Goal: Register for event/course

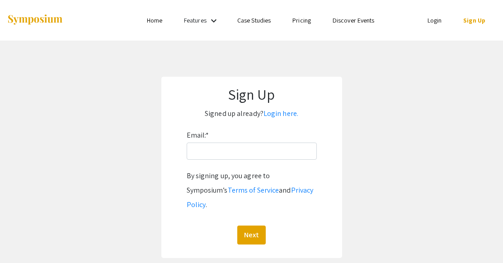
click at [163, 21] on li "Home" at bounding box center [154, 20] width 37 height 11
click at [156, 20] on link "Home" at bounding box center [154, 20] width 15 height 8
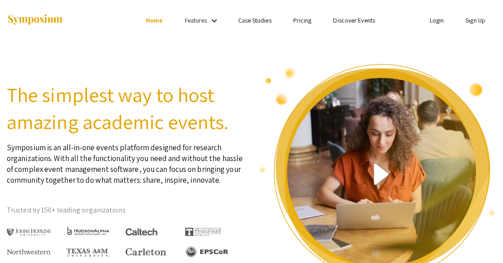
click at [469, 21] on link "Sign Up" at bounding box center [475, 20] width 20 height 8
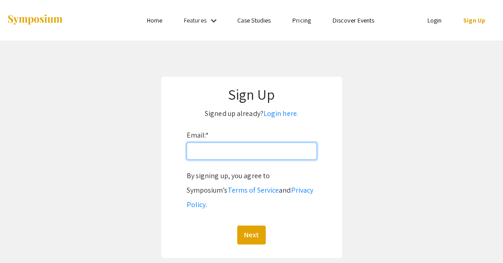
click at [290, 150] on input "Email: *" at bounding box center [252, 151] width 130 height 17
type input "[EMAIL_ADDRESS][DOMAIN_NAME]"
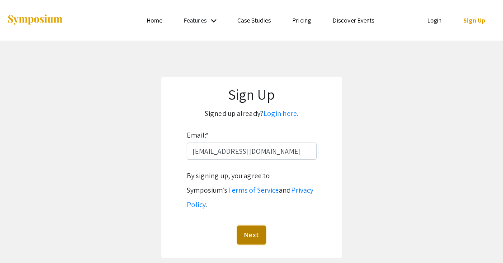
click at [245, 226] on button "Next" at bounding box center [251, 235] width 28 height 19
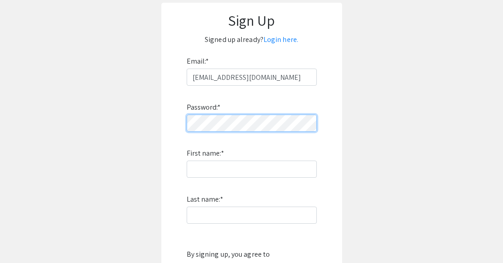
scroll to position [75, 0]
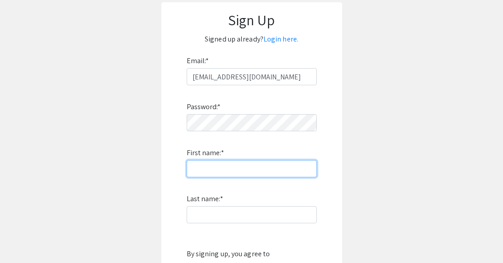
click at [308, 169] on input "First name: *" at bounding box center [252, 168] width 130 height 17
type input "[PERSON_NAME]"
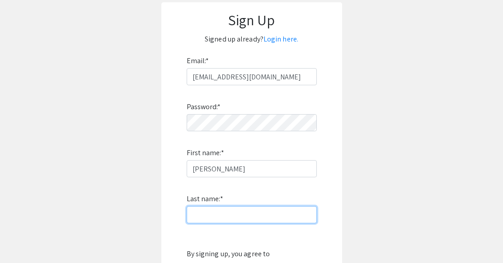
type input "Fayette"
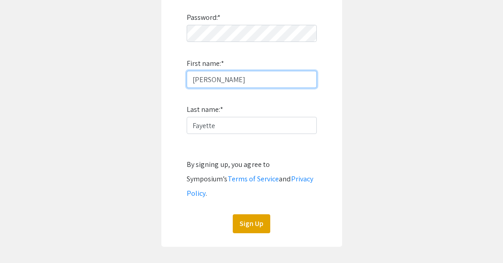
scroll to position [181, 0]
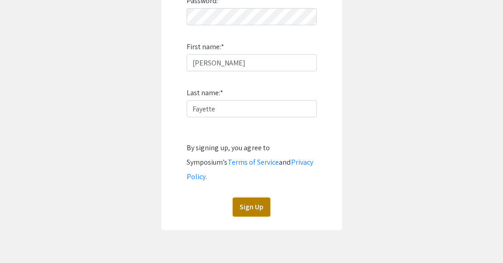
click at [265, 198] on button "Sign Up" at bounding box center [251, 207] width 37 height 19
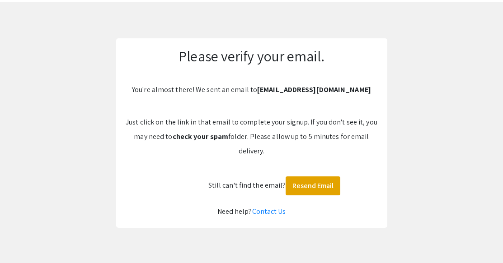
scroll to position [0, 0]
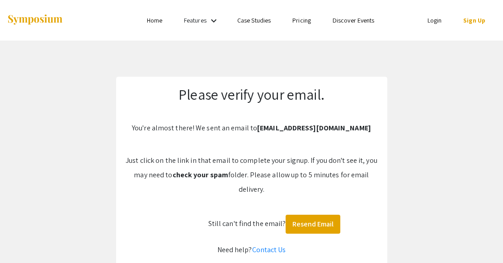
click at [431, 19] on link "Login" at bounding box center [434, 20] width 14 height 8
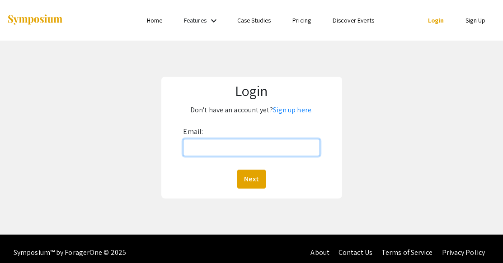
click at [208, 145] on input "Email:" at bounding box center [251, 147] width 136 height 17
type input "[EMAIL_ADDRESS][DOMAIN_NAME]"
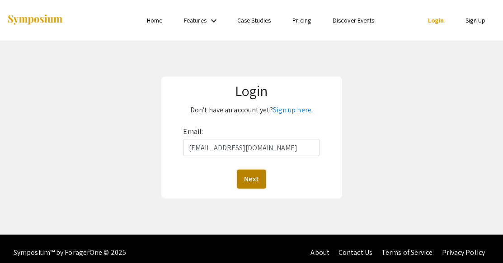
click at [253, 175] on button "Next" at bounding box center [251, 179] width 28 height 19
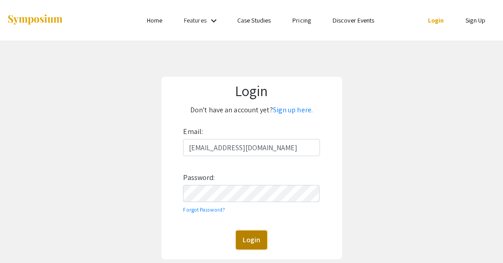
click at [245, 246] on button "Login" at bounding box center [251, 240] width 31 height 19
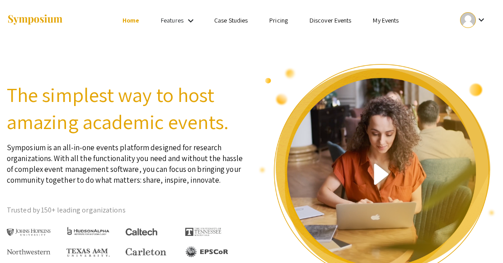
click at [334, 22] on link "Discover Events" at bounding box center [330, 20] width 42 height 8
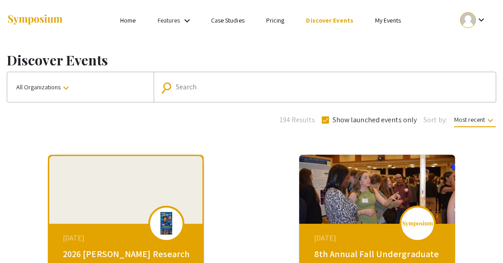
click at [120, 80] on button "All Organizations keyboard_arrow_down" at bounding box center [80, 87] width 146 height 30
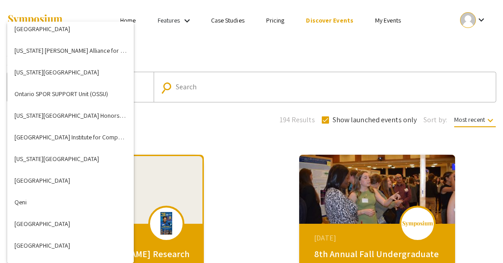
scroll to position [2153, 0]
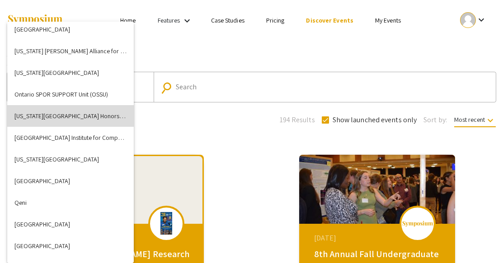
click at [96, 110] on button "[US_STATE][GEOGRAPHIC_DATA] Honors College" at bounding box center [70, 116] width 126 height 22
checkbox input "false"
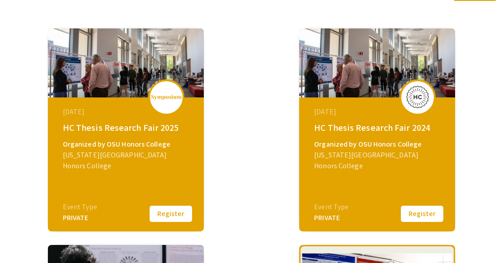
scroll to position [127, 0]
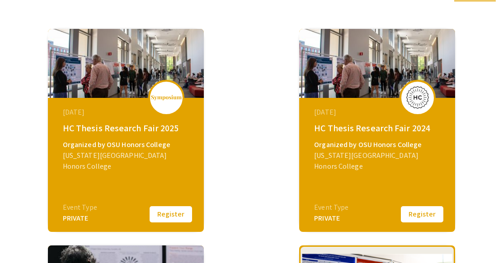
click at [493, 219] on div "[DATE] HC Thesis Research Fair 2024 Organized by OSU Honors College [US_STATE][…" at bounding box center [378, 130] width 252 height 217
click at [142, 155] on div "[US_STATE][GEOGRAPHIC_DATA] Honors College" at bounding box center [127, 161] width 128 height 22
click at [160, 102] on div at bounding box center [166, 98] width 36 height 36
click at [85, 203] on div "Event Type" at bounding box center [80, 207] width 34 height 11
click at [117, 184] on div "[DATE] HC Thesis Research Fair 2025 Organized by OSU Honors College [US_STATE][…" at bounding box center [126, 154] width 155 height 113
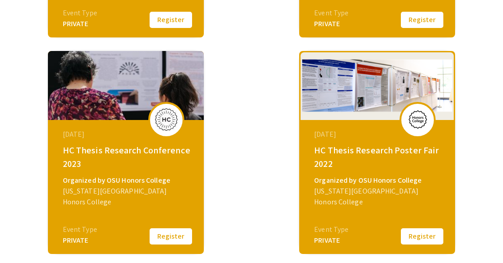
scroll to position [0, 0]
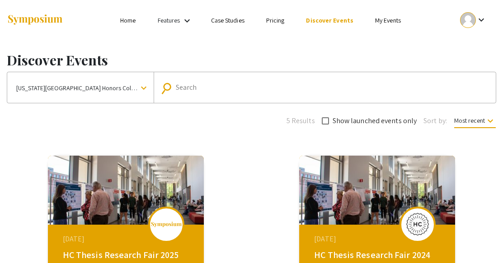
click at [377, 19] on link "My Events" at bounding box center [388, 20] width 26 height 8
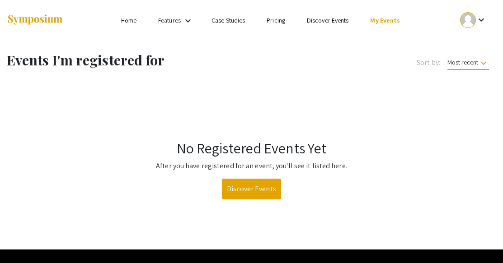
click at [342, 20] on link "Discover Events" at bounding box center [328, 20] width 42 height 8
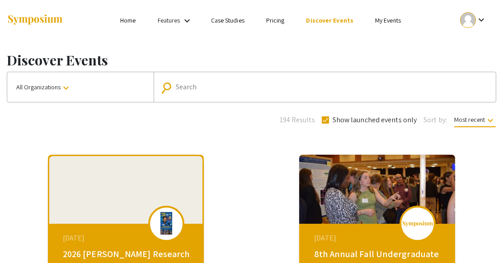
click at [92, 96] on button "All Organizations keyboard_arrow_down" at bounding box center [80, 87] width 146 height 30
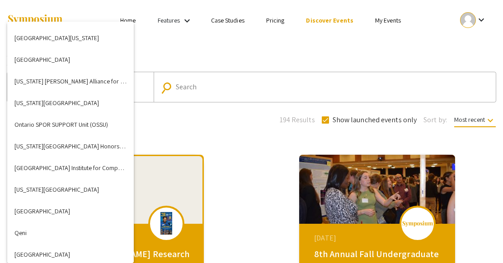
scroll to position [2123, 0]
click at [66, 148] on button "[US_STATE][GEOGRAPHIC_DATA] Honors College" at bounding box center [70, 147] width 126 height 22
checkbox input "false"
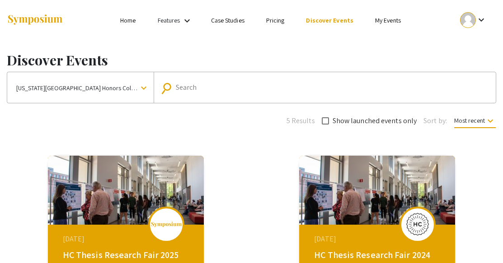
scroll to position [154, 0]
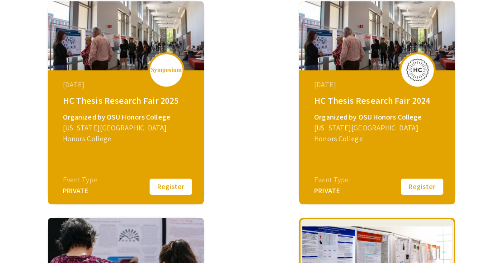
click at [169, 181] on button "Register" at bounding box center [170, 187] width 45 height 19
click at [141, 155] on div "[DATE] HC Thesis Research Fair 2025 Organized by OSU Honors College [US_STATE][…" at bounding box center [126, 126] width 155 height 113
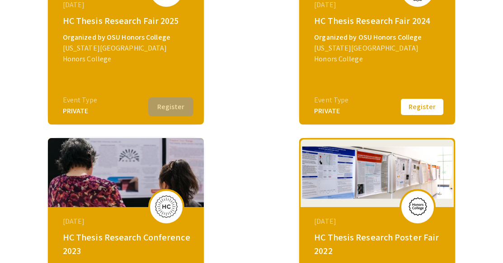
scroll to position [215, 0]
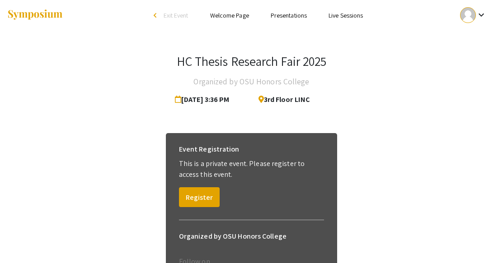
scroll to position [0, 0]
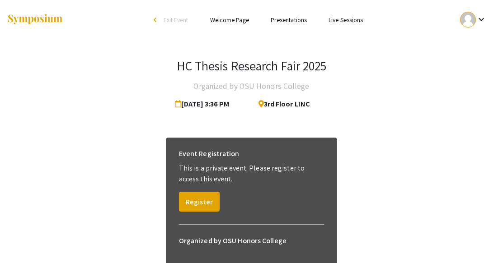
click at [280, 22] on link "Presentations" at bounding box center [289, 20] width 36 height 8
click at [158, 19] on li "arrow_back_ios Exit Event" at bounding box center [173, 19] width 52 height 11
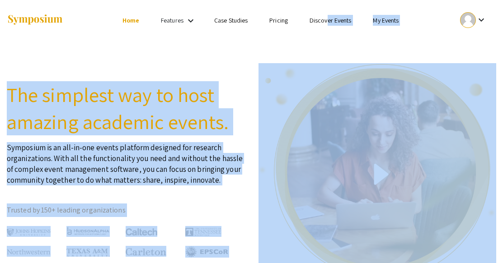
drag, startPoint x: 327, startPoint y: 25, endPoint x: 273, endPoint y: 59, distance: 63.4
click at [252, 60] on section "The simplest way to host amazing academic events. Symposium is an all-in-one ev…" at bounding box center [251, 172] width 503 height 262
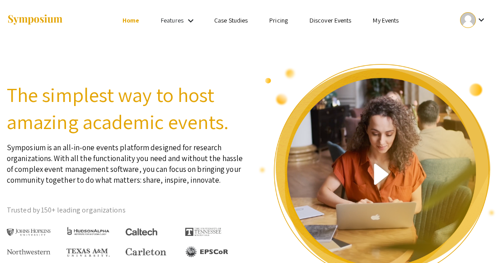
click at [190, 23] on mat-icon "keyboard_arrow_down" at bounding box center [190, 20] width 11 height 11
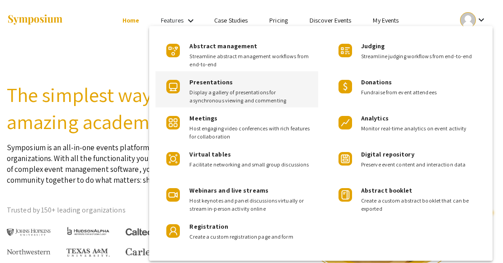
click at [237, 93] on span "Display a gallery of presentations for asynchronous viewing and commenting" at bounding box center [250, 97] width 122 height 16
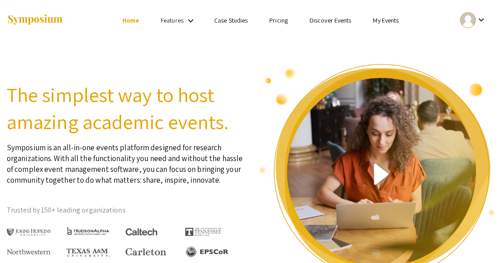
click at [322, 21] on link "Discover Events" at bounding box center [330, 20] width 42 height 8
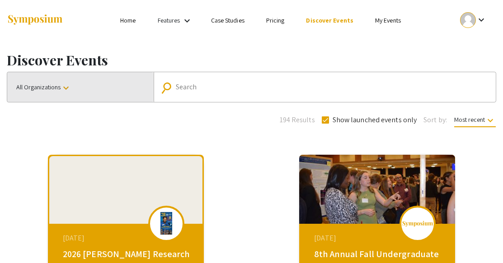
click at [110, 88] on button "All Organizations keyboard_arrow_down" at bounding box center [80, 87] width 146 height 30
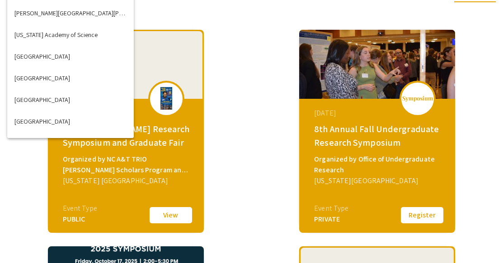
scroll to position [1003, 0]
click at [248, 159] on div at bounding box center [251, 131] width 503 height 263
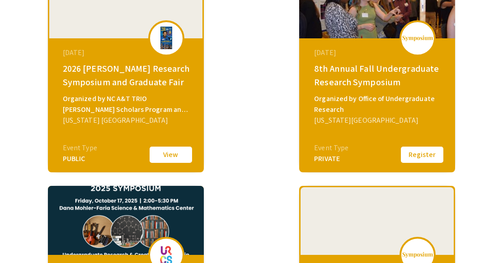
scroll to position [187, 0]
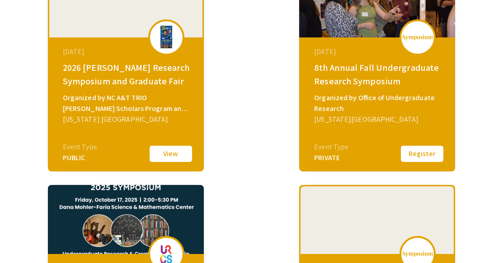
click at [118, 156] on div "[DATE] 2026 [PERSON_NAME] Research Symposium and Graduate Fair Organized by NC …" at bounding box center [126, 69] width 156 height 203
click at [124, 31] on div at bounding box center [125, 4] width 153 height 68
click at [162, 157] on button "View" at bounding box center [170, 154] width 45 height 19
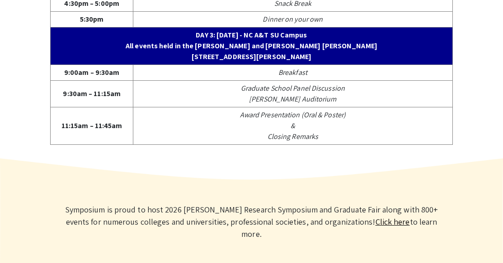
scroll to position [1217, 0]
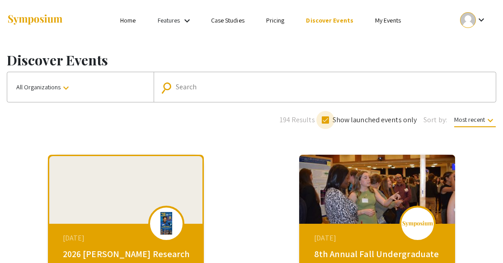
click at [328, 121] on span at bounding box center [325, 120] width 7 height 7
click at [325, 124] on input "Show launched events only" at bounding box center [325, 124] width 0 height 0
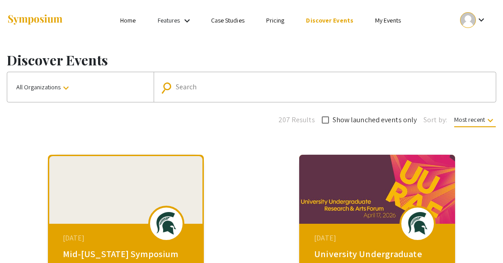
click at [326, 121] on span at bounding box center [325, 120] width 7 height 7
click at [325, 124] on input "Show launched events only" at bounding box center [325, 124] width 0 height 0
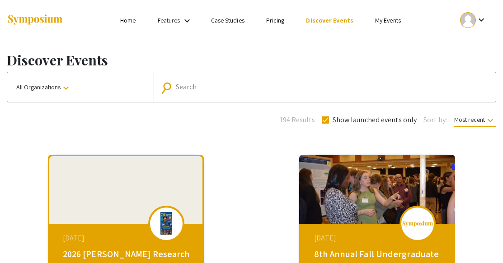
click at [77, 85] on button "All Organizations keyboard_arrow_down" at bounding box center [80, 87] width 146 height 30
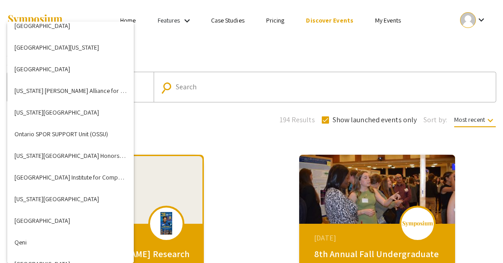
scroll to position [2114, 0]
click at [63, 154] on button "[US_STATE][GEOGRAPHIC_DATA] Honors College" at bounding box center [70, 156] width 126 height 22
checkbox input "false"
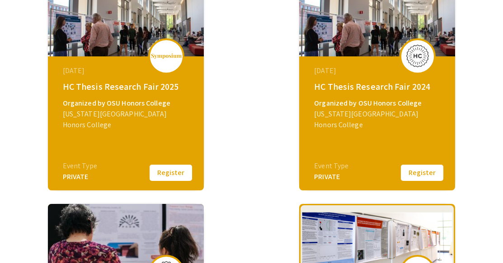
scroll to position [169, 0]
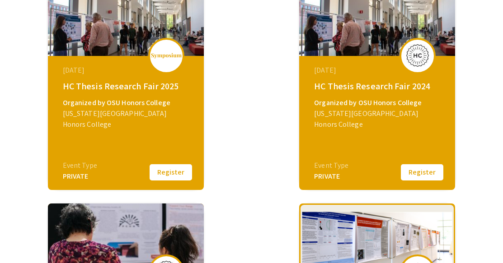
click at [169, 169] on button "Register" at bounding box center [170, 172] width 45 height 19
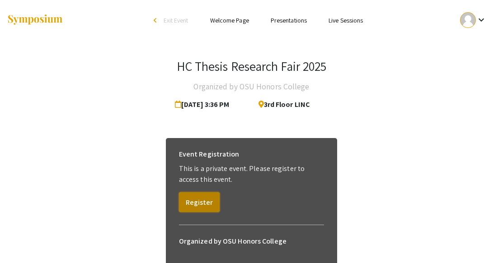
click at [202, 200] on button "Register" at bounding box center [199, 202] width 41 height 20
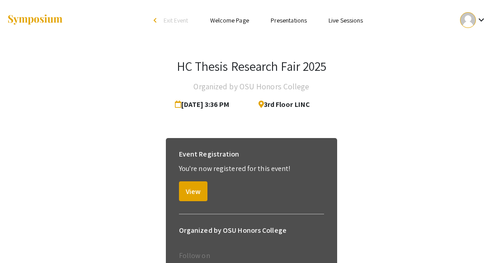
click at [289, 18] on link "Presentations" at bounding box center [289, 20] width 36 height 8
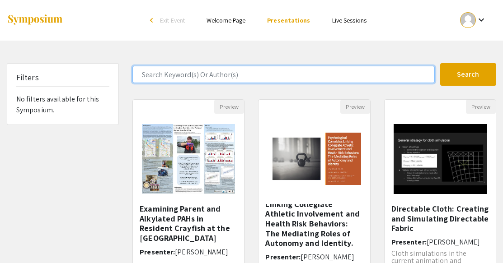
click at [170, 74] on input "Search Keyword(s) Or Author(s)" at bounding box center [283, 74] width 302 height 17
type input "engineering"
click at [440, 63] on button "Search" at bounding box center [468, 74] width 56 height 23
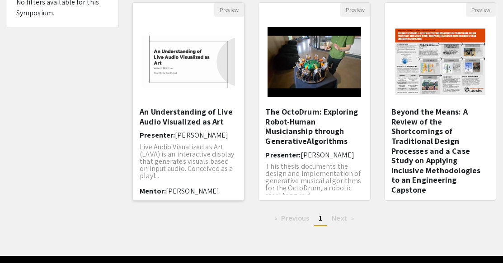
scroll to position [97, 0]
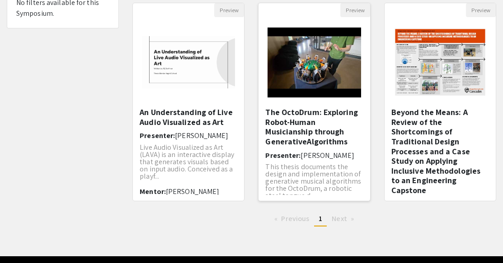
click at [324, 137] on h5 "The OctoDrum: Exploring Robot-Human Musicianship through GenerativeAlgorithms" at bounding box center [314, 127] width 98 height 39
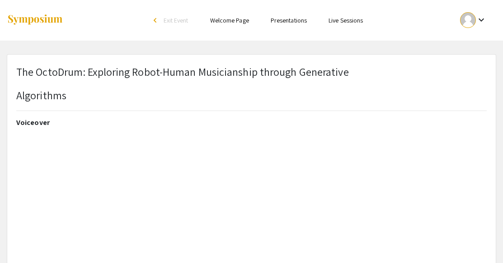
click at [292, 20] on link "Presentations" at bounding box center [289, 20] width 36 height 8
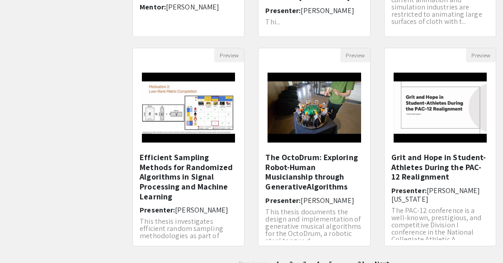
scroll to position [336, 0]
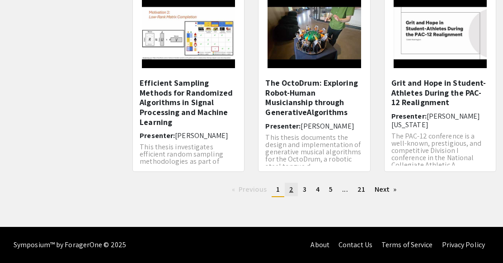
click at [292, 194] on span "2" at bounding box center [291, 189] width 4 height 9
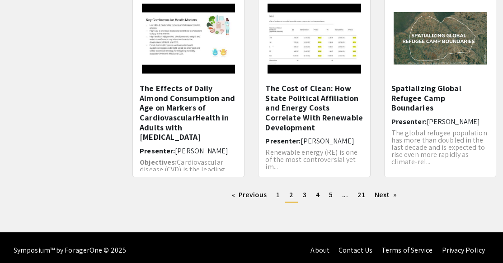
scroll to position [336, 0]
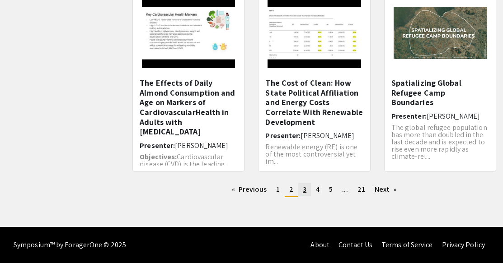
click at [304, 191] on span "3" at bounding box center [305, 189] width 4 height 9
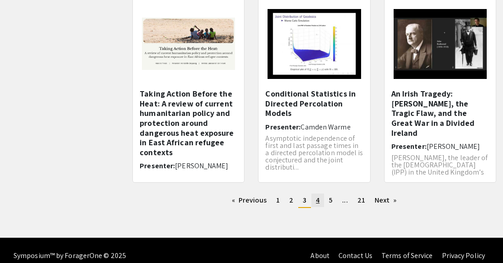
scroll to position [325, 0]
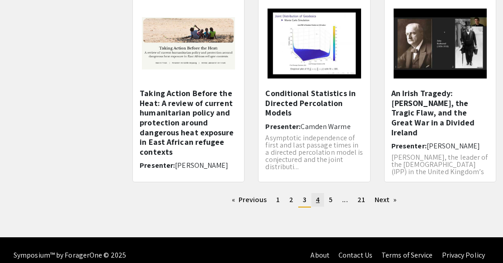
click at [318, 197] on span "4" at bounding box center [318, 199] width 4 height 9
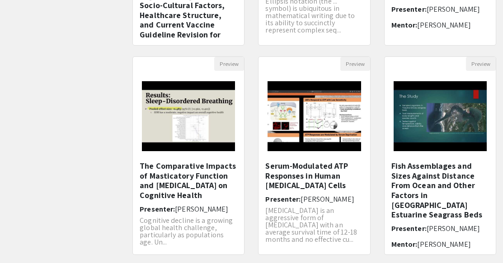
scroll to position [336, 0]
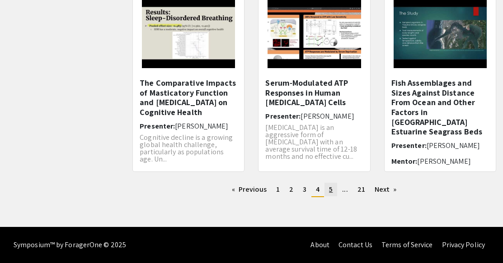
click at [333, 191] on link "page 5" at bounding box center [330, 190] width 13 height 14
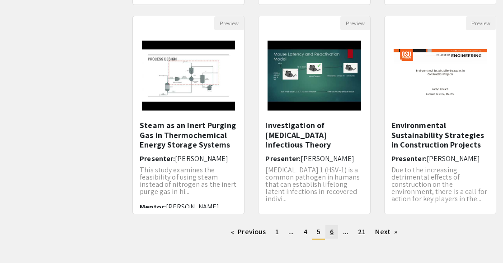
scroll to position [294, 0]
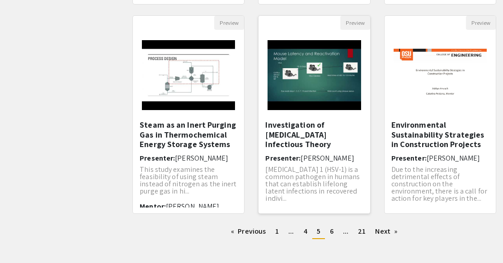
click at [318, 146] on h5 "Investigation of [MEDICAL_DATA] Infectious Theory" at bounding box center [314, 134] width 98 height 29
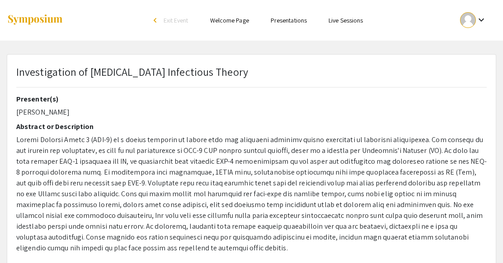
scroll to position [5, 0]
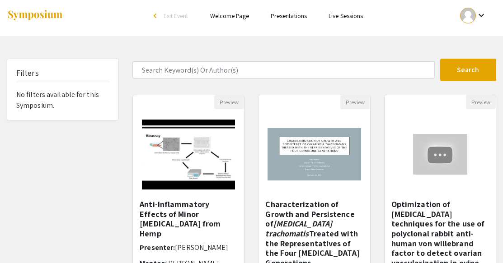
scroll to position [294, 0]
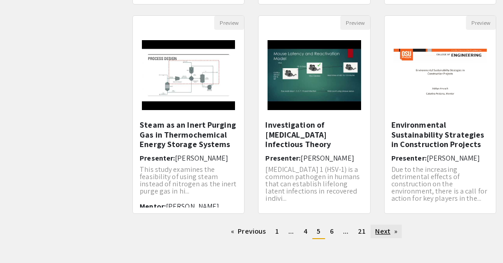
click at [383, 232] on link "Next page" at bounding box center [385, 232] width 31 height 14
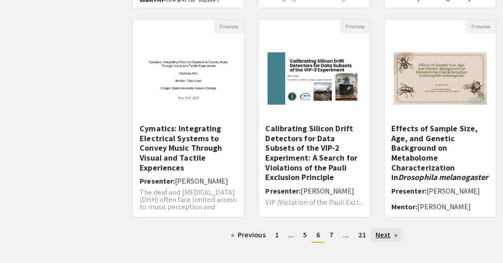
scroll to position [336, 0]
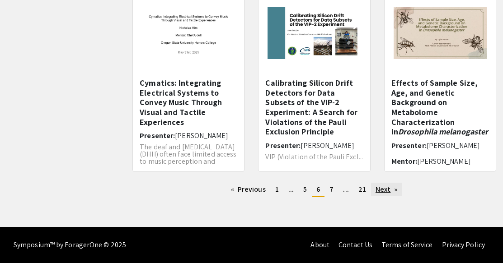
click at [377, 196] on link "Next page" at bounding box center [386, 190] width 31 height 14
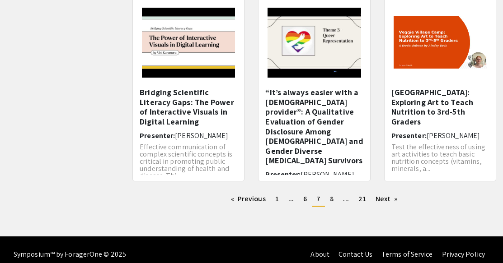
scroll to position [327, 0]
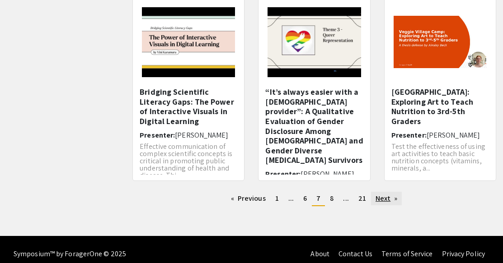
click at [389, 198] on link "Next page" at bounding box center [386, 199] width 31 height 14
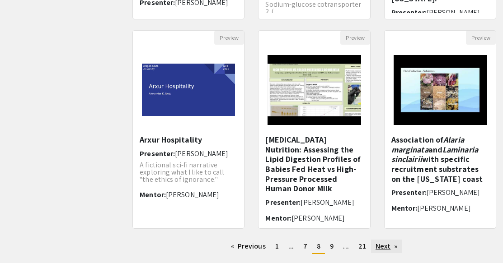
scroll to position [282, 0]
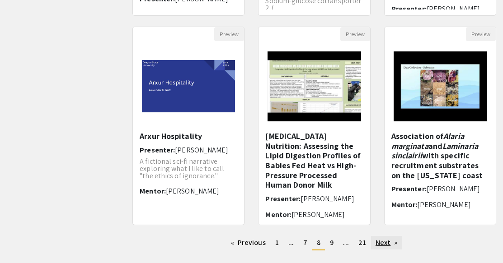
click at [382, 245] on link "Next page" at bounding box center [386, 243] width 31 height 14
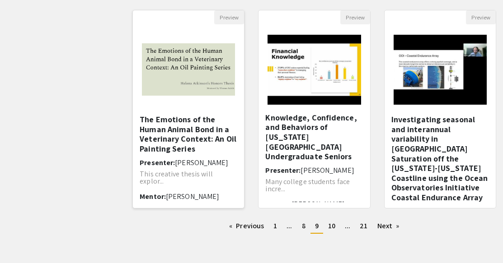
scroll to position [336, 0]
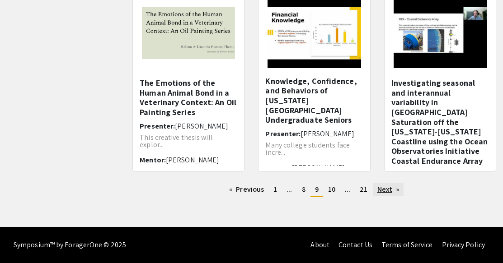
click at [386, 190] on link "Next page" at bounding box center [388, 190] width 31 height 14
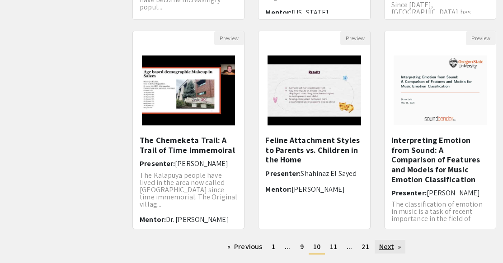
scroll to position [279, 0]
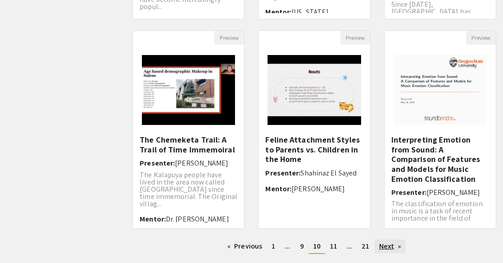
click at [390, 242] on link "Next page" at bounding box center [389, 247] width 31 height 14
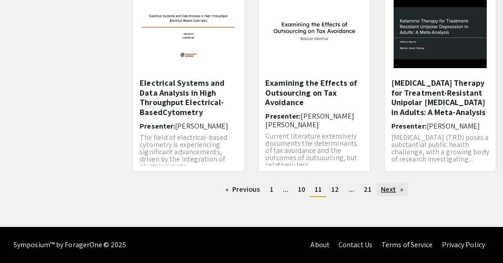
scroll to position [336, 0]
click at [393, 187] on link "Next page" at bounding box center [391, 190] width 31 height 14
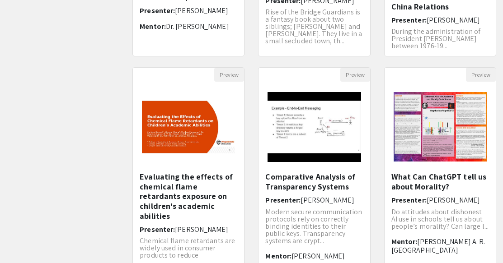
scroll to position [245, 0]
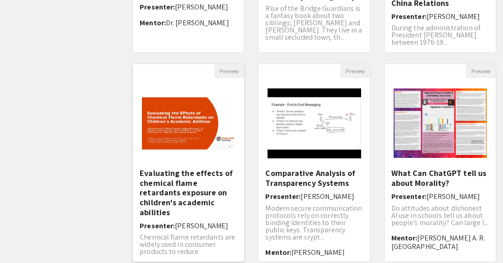
click at [180, 189] on h5 "Evaluating the effects of chemical flame retardants exposure on children's acad…" at bounding box center [189, 193] width 98 height 49
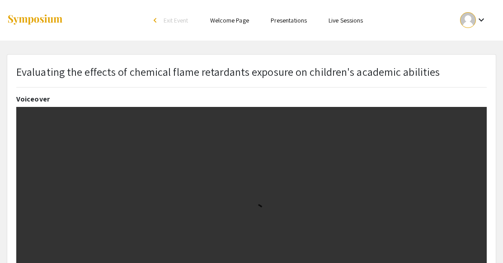
select select "custom"
type input "0"
select select "custom"
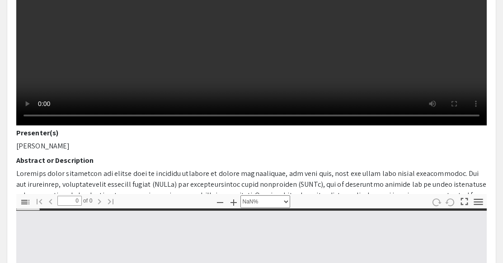
scroll to position [220, 0]
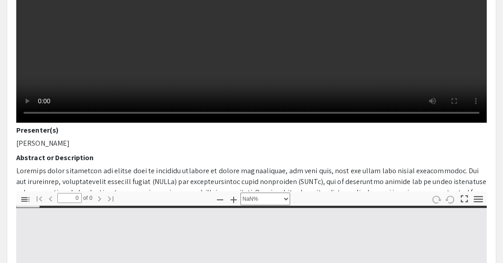
type input "1"
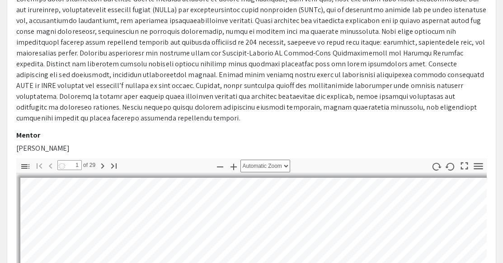
select select "auto"
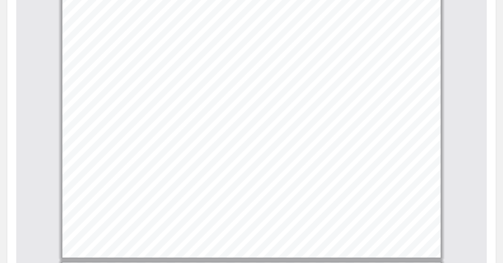
scroll to position [4192, 0]
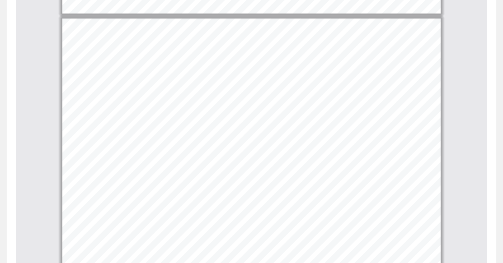
type input "18"
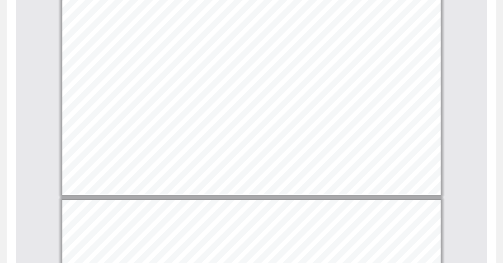
scroll to position [5145, 0]
